Goal: Navigation & Orientation: Understand site structure

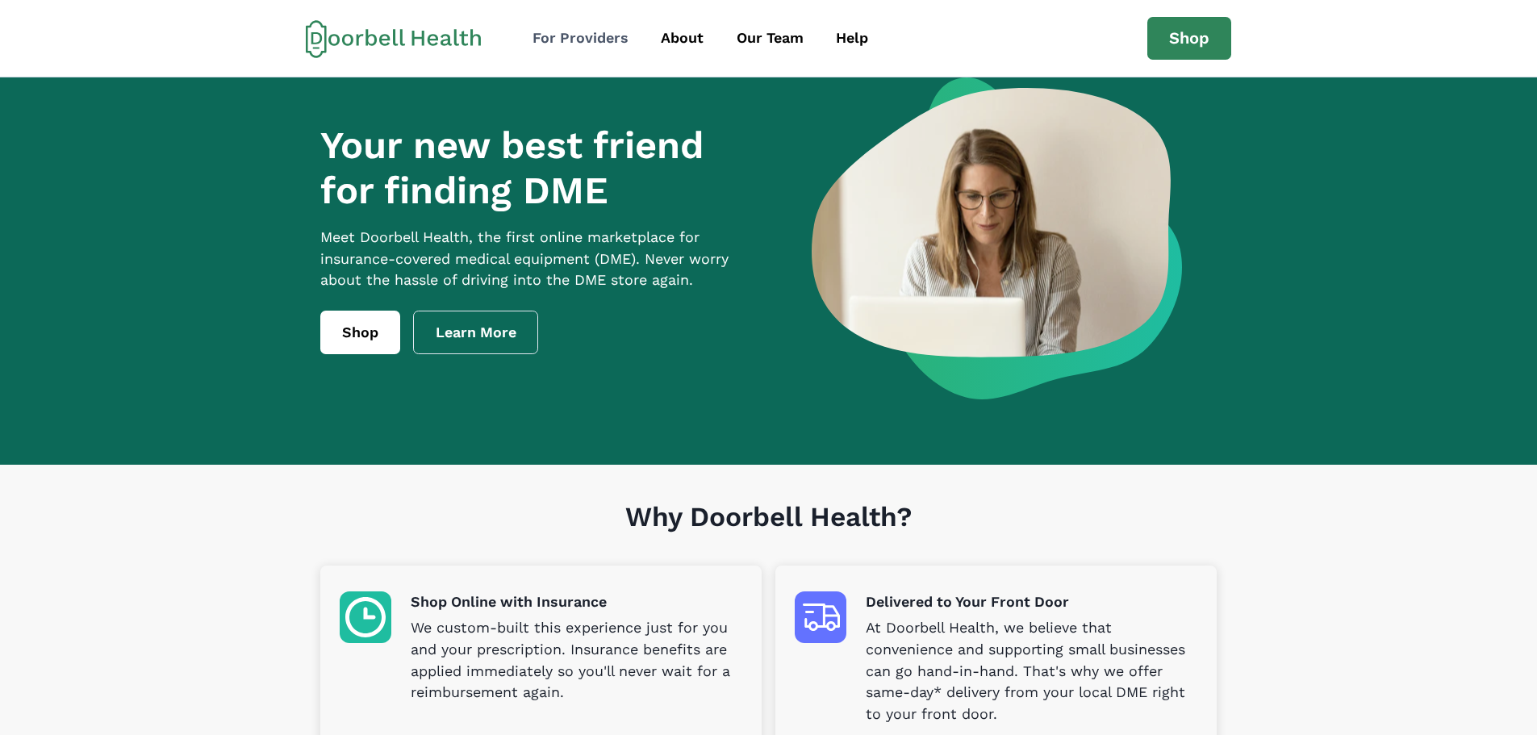
click at [573, 30] on div "For Providers" at bounding box center [581, 38] width 96 height 22
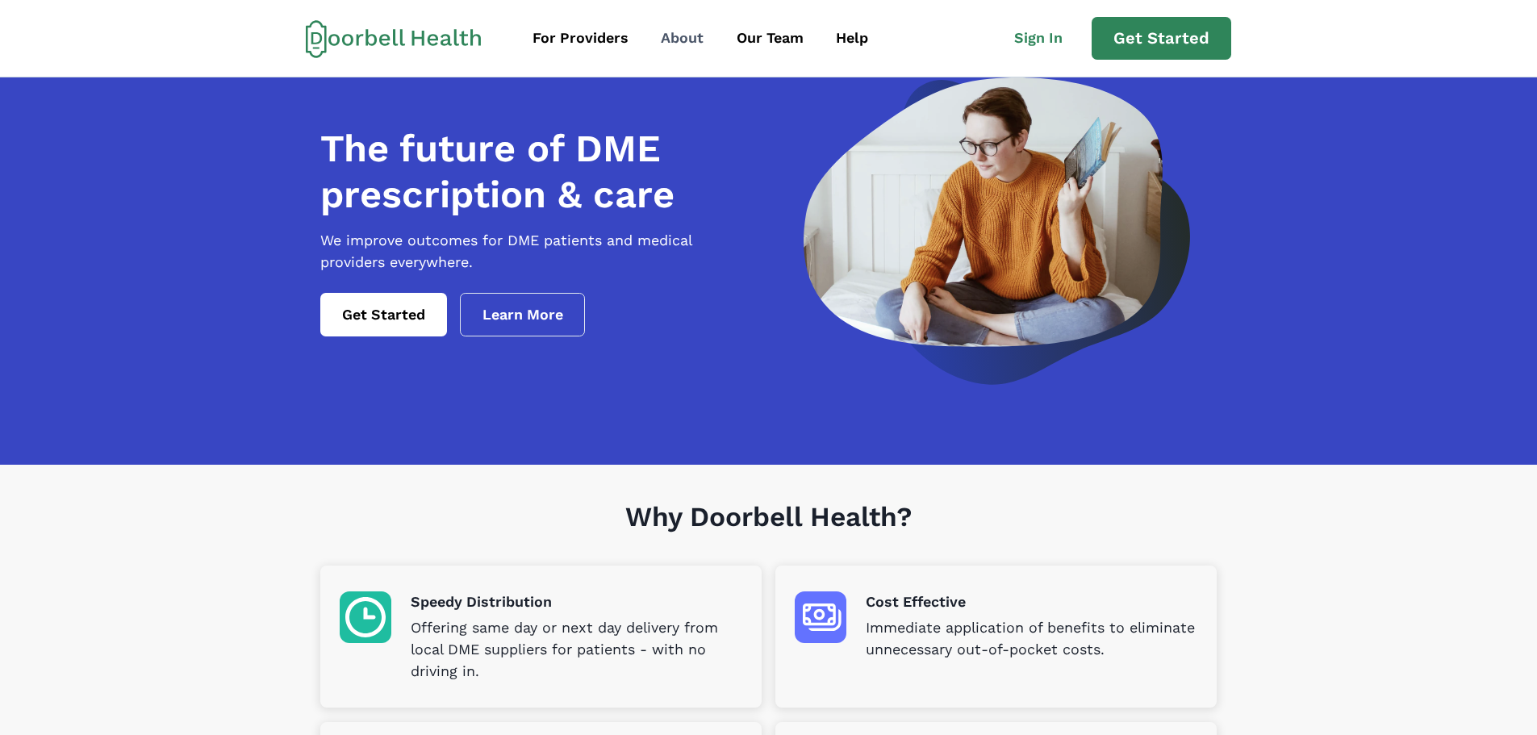
click at [671, 47] on div "About" at bounding box center [682, 38] width 43 height 22
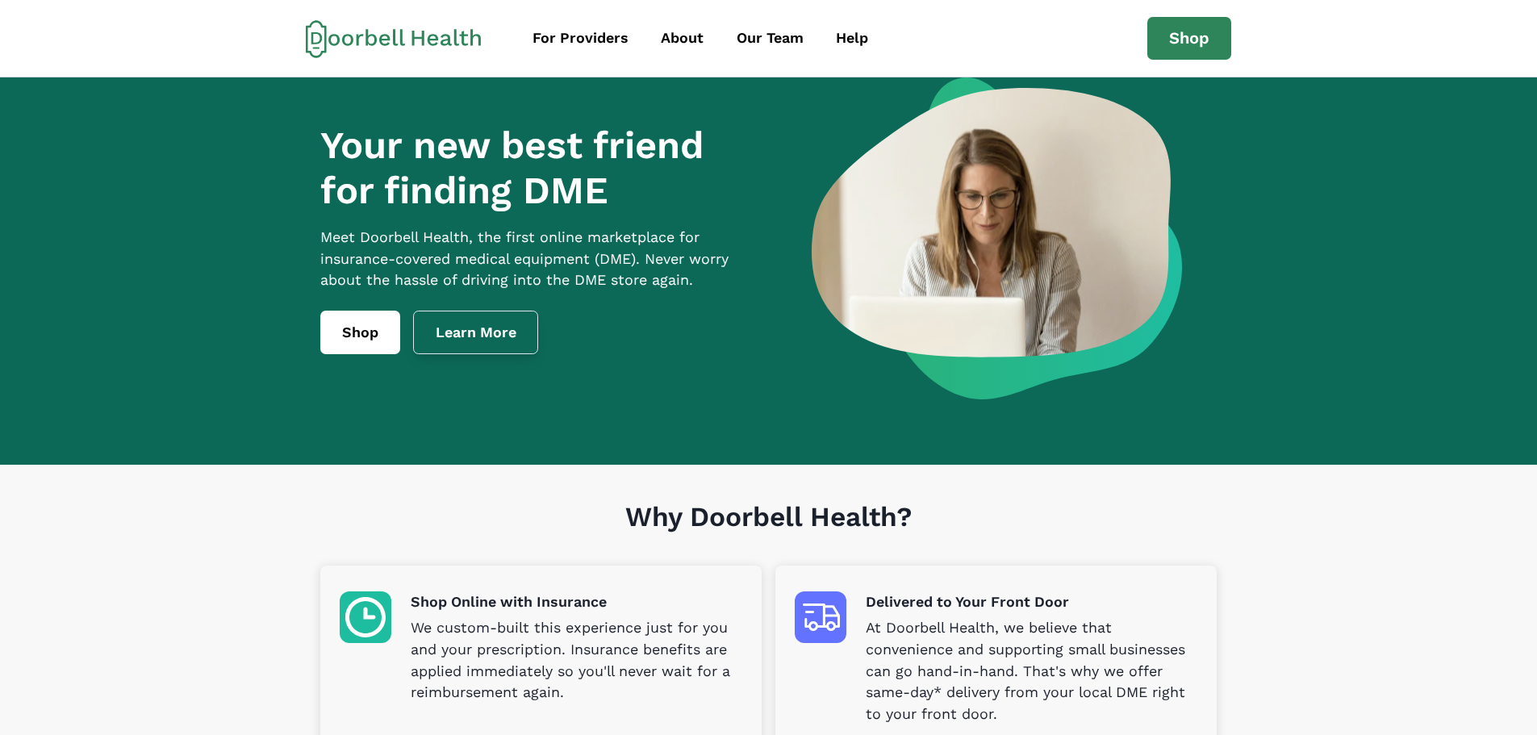
click at [500, 347] on link "Learn More" at bounding box center [476, 333] width 126 height 44
click at [781, 43] on div "Our Team" at bounding box center [770, 38] width 67 height 22
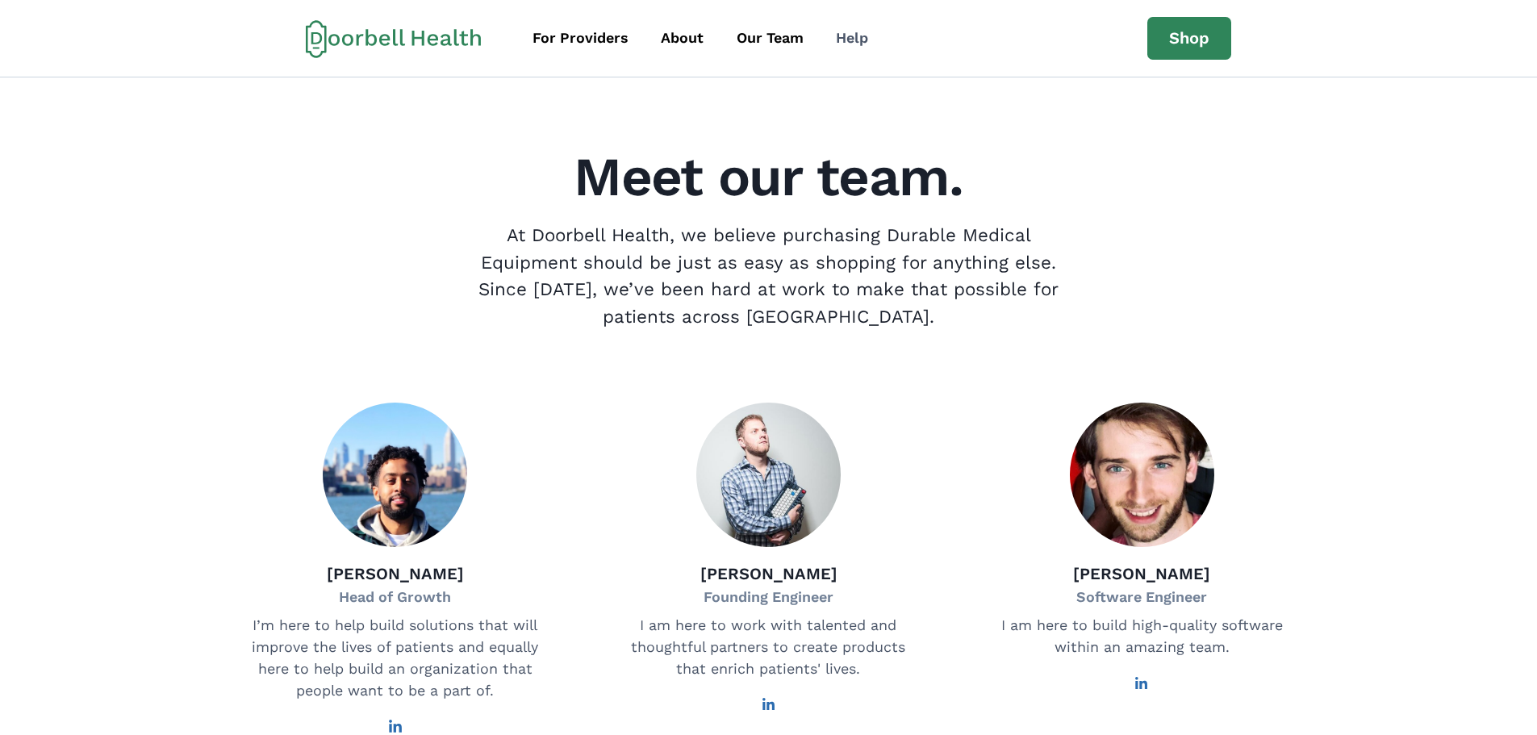
click at [839, 39] on div "Help" at bounding box center [852, 38] width 32 height 22
click at [400, 51] on icon at bounding box center [394, 38] width 176 height 39
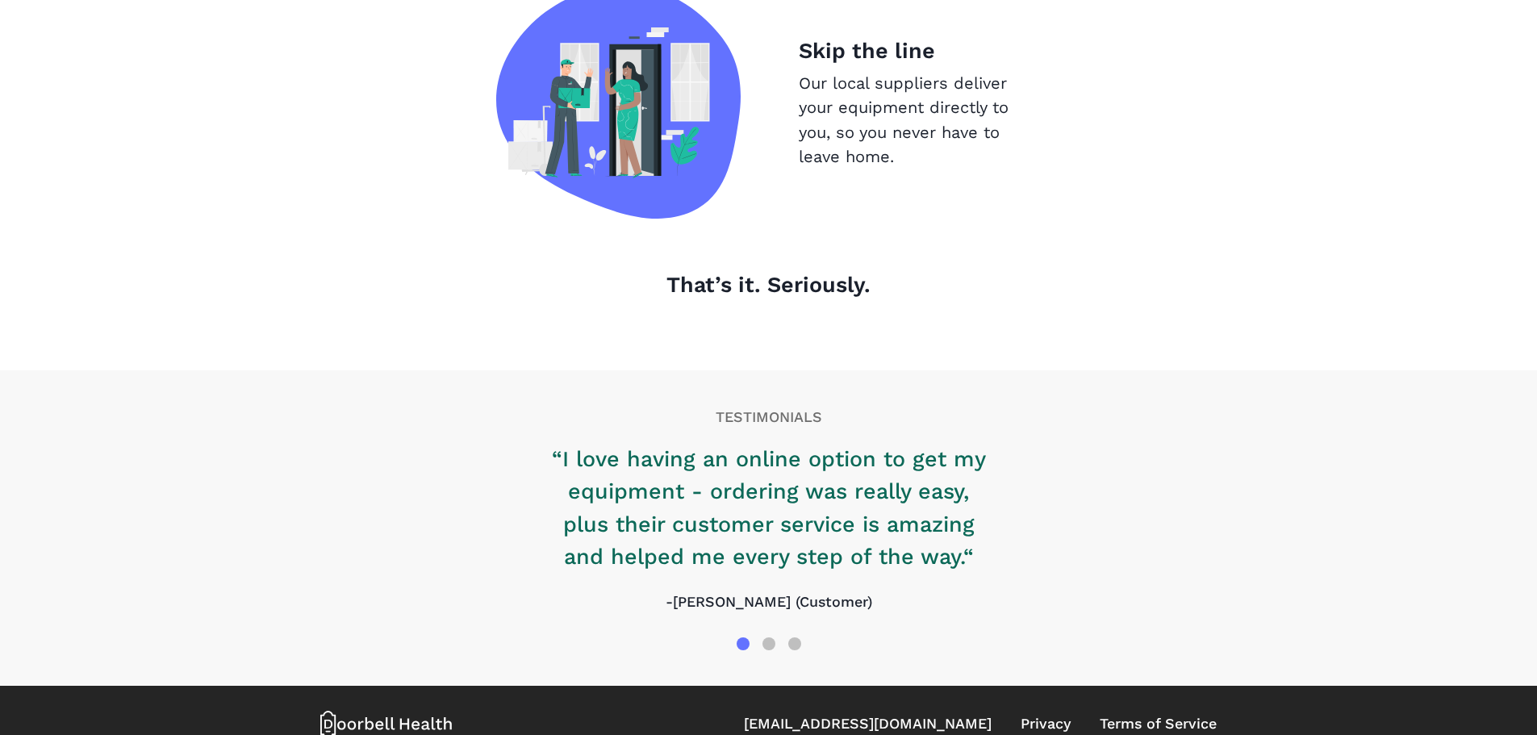
scroll to position [1745, 0]
